Goal: Task Accomplishment & Management: Manage account settings

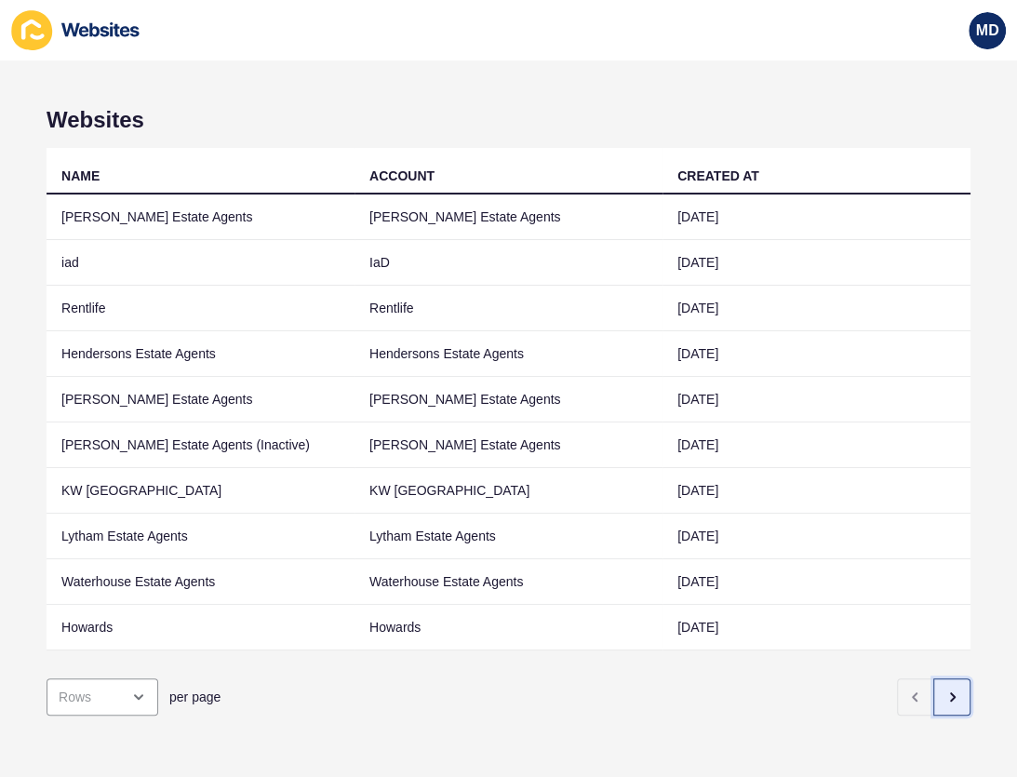
click at [933, 679] on button "button" at bounding box center [951, 696] width 37 height 37
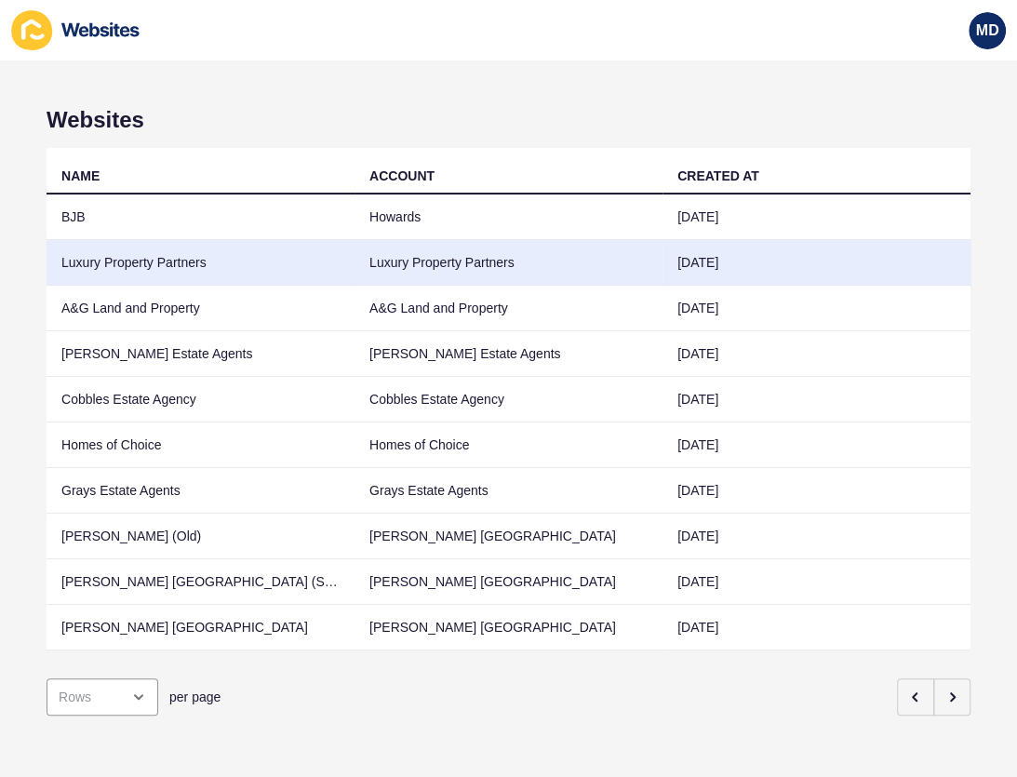
click at [126, 254] on td "Luxury Property Partners" at bounding box center [201, 263] width 308 height 46
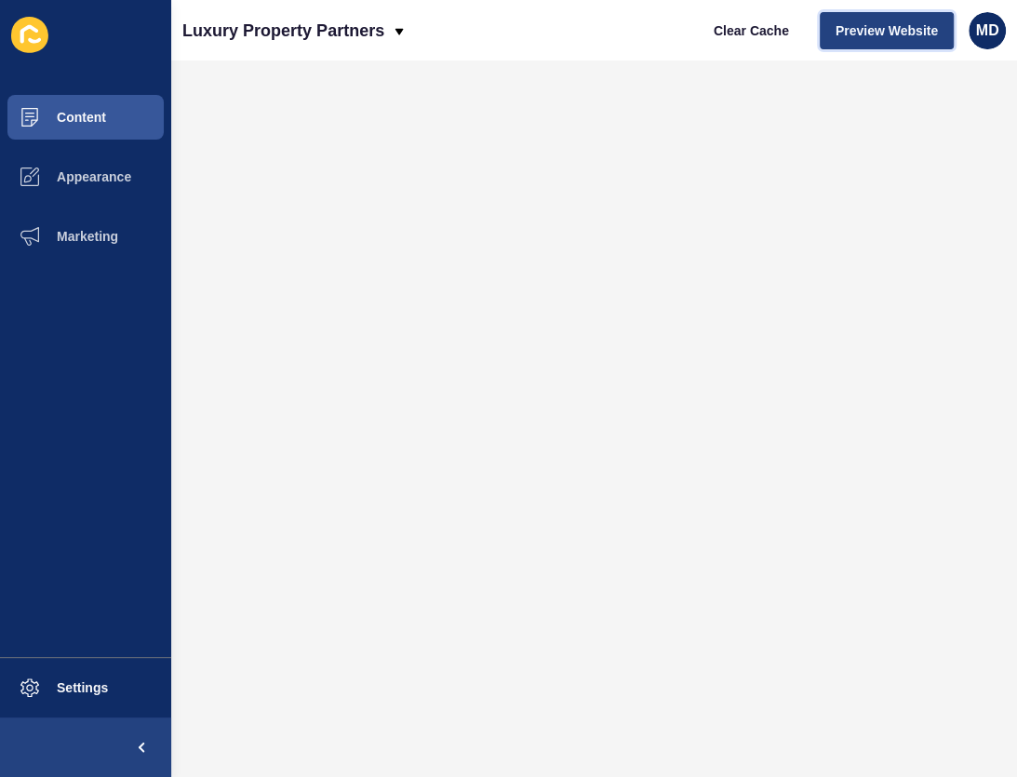
click at [897, 34] on span "Preview Website" at bounding box center [886, 30] width 102 height 19
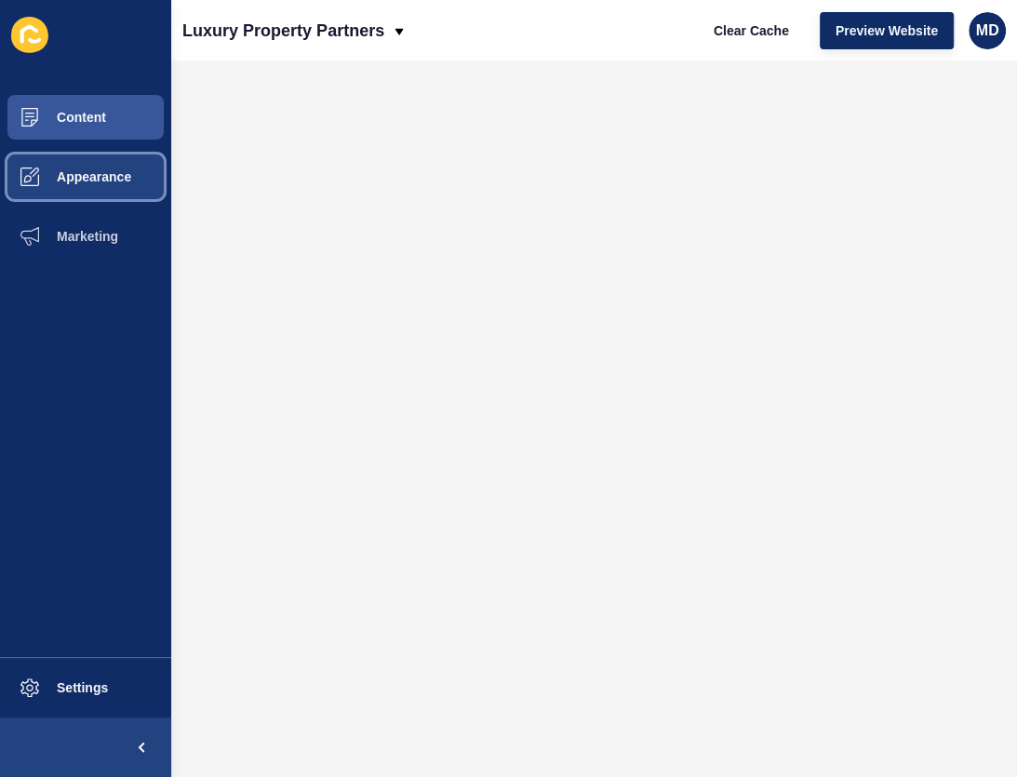
click at [86, 179] on span "Appearance" at bounding box center [64, 176] width 134 height 15
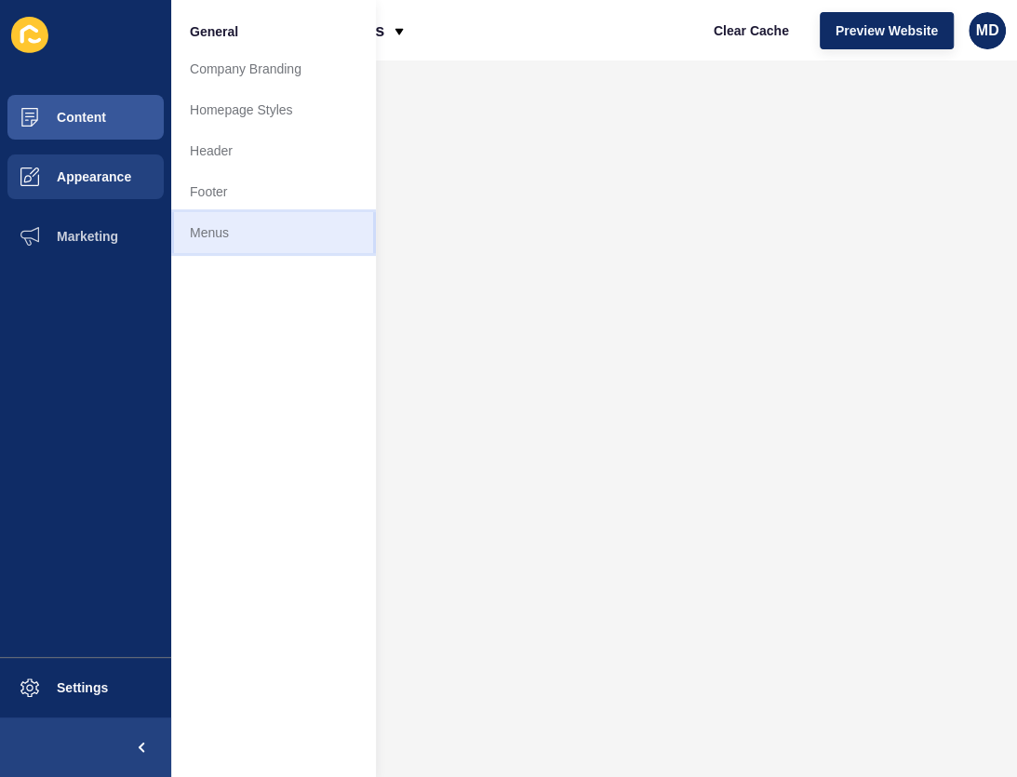
click at [196, 226] on link "Menus" at bounding box center [273, 232] width 205 height 41
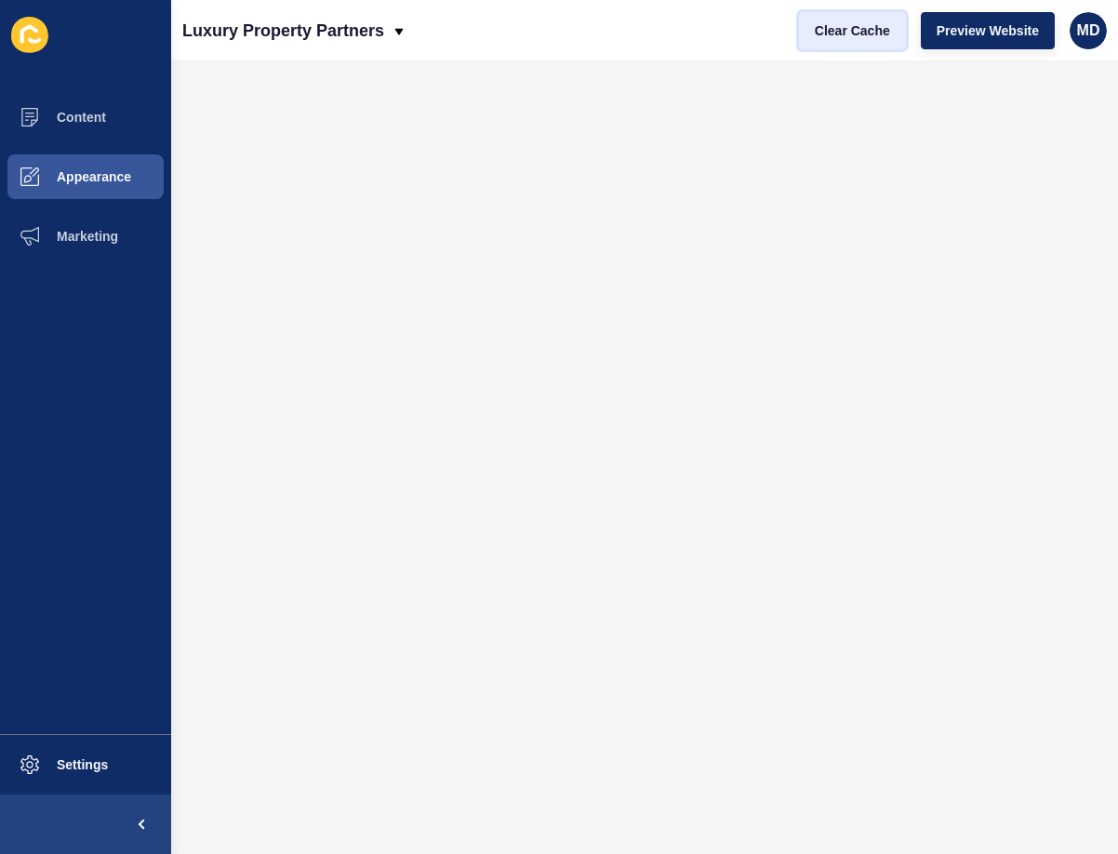
click at [842, 35] on span "Clear Cache" at bounding box center [852, 30] width 75 height 19
